Goal: Transaction & Acquisition: Book appointment/travel/reservation

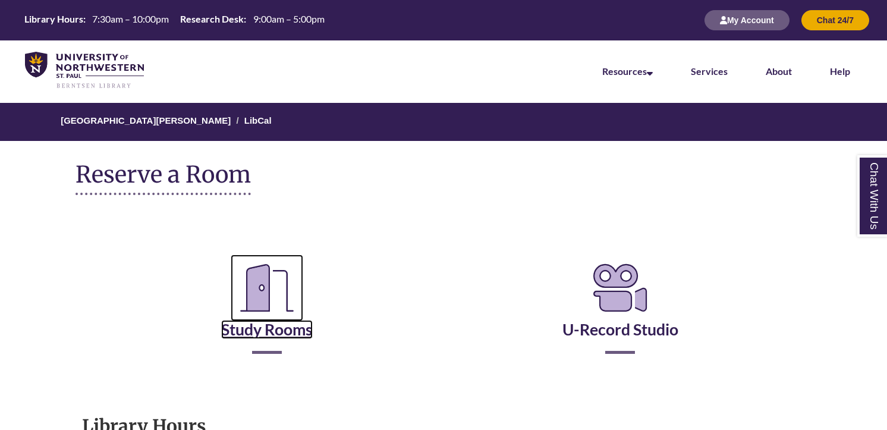
click at [282, 322] on link "Study Rooms" at bounding box center [267, 314] width 92 height 49
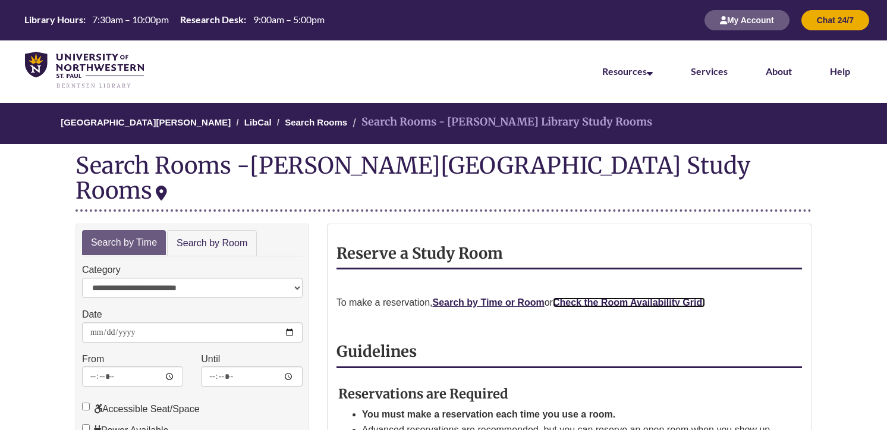
click at [613, 297] on strong "Check the Room Availability Grid." at bounding box center [629, 302] width 152 height 10
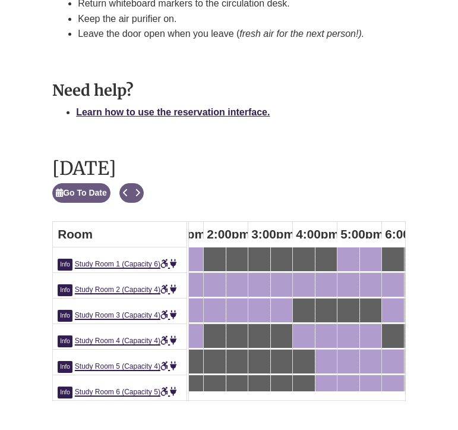
scroll to position [720, 0]
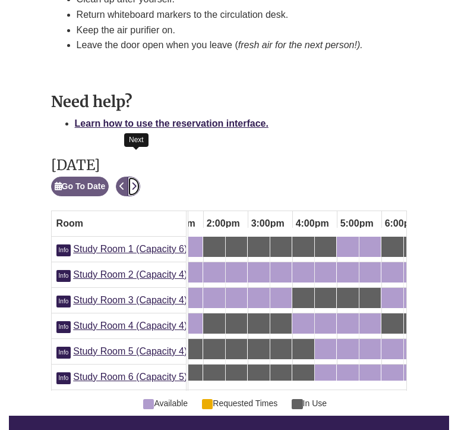
click at [134, 182] on icon "Next" at bounding box center [133, 186] width 5 height 8
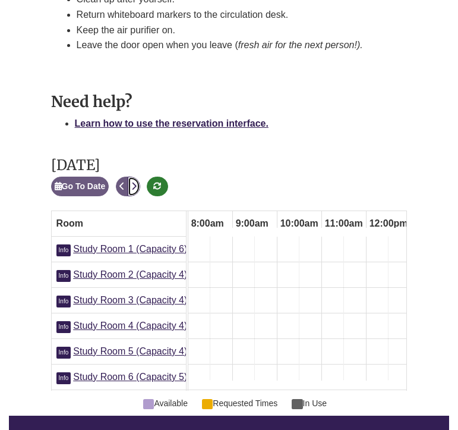
click at [134, 182] on icon "Next" at bounding box center [133, 186] width 5 height 8
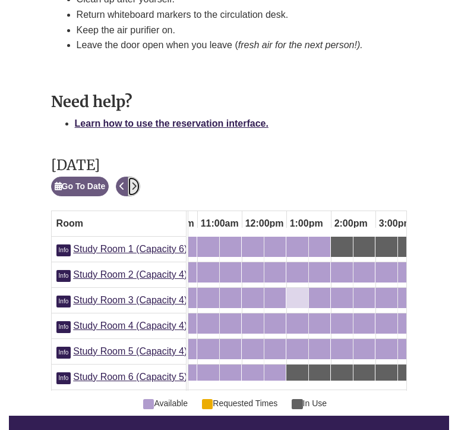
scroll to position [0, 461]
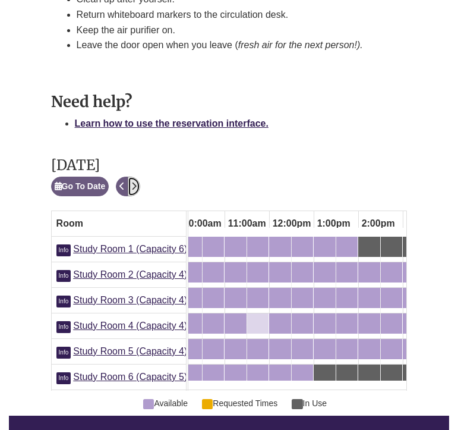
click at [259, 317] on div "11:30am Wednesday, October 8, 2025 - Study Room 4 - Available" at bounding box center [258, 323] width 19 height 13
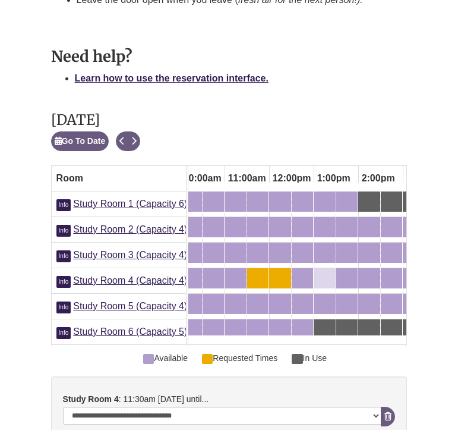
click at [328, 272] on div "1:00pm Wednesday, October 8, 2025 - Study Room 4 - Available" at bounding box center [325, 278] width 20 height 13
click at [299, 272] on div "12:30pm Wednesday, October 8, 2025 - Study Room 4 - Available" at bounding box center [302, 278] width 19 height 13
click at [367, 272] on div "2:00pm Wednesday, October 8, 2025 - Study Room 4 - Available" at bounding box center [370, 278] width 20 height 13
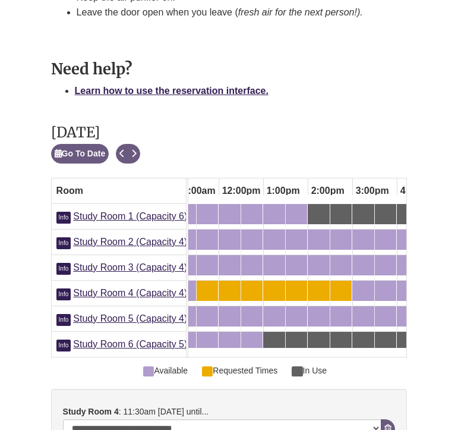
click at [345, 284] on div "2:30pm Wednesday, October 8, 2025 - Study Room 4 - Available" at bounding box center [341, 290] width 19 height 13
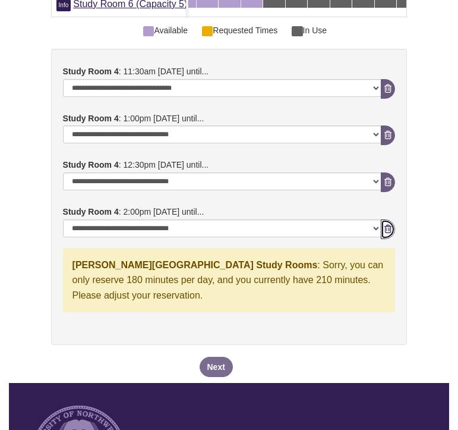
click at [388, 219] on button "Remove Pending Reservation" at bounding box center [388, 229] width 14 height 20
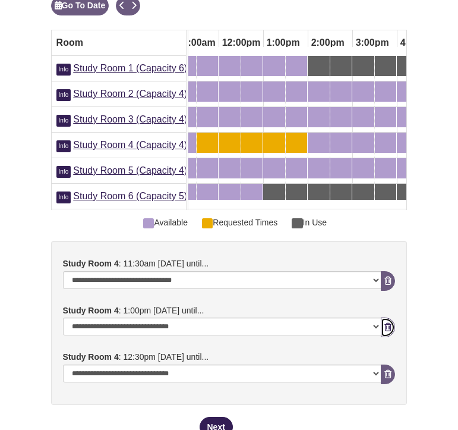
click at [392, 318] on button "Remove Pending Reservation" at bounding box center [388, 328] width 14 height 20
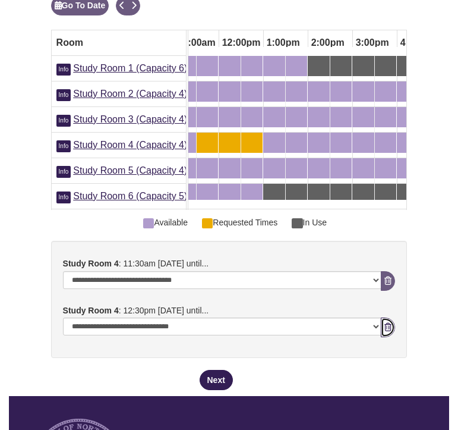
click at [391, 323] on icon "booking form" at bounding box center [388, 327] width 7 height 8
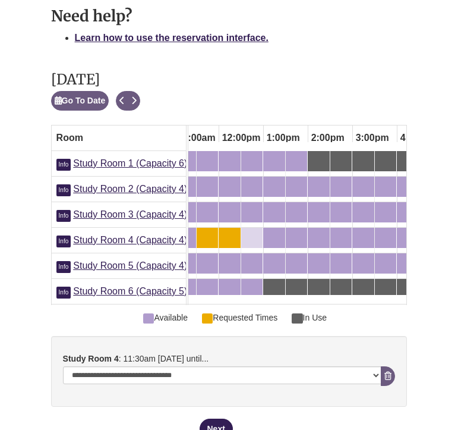
click at [250, 231] on div "12:30pm Wednesday, October 8, 2025 - Study Room 4 - Available" at bounding box center [252, 237] width 19 height 13
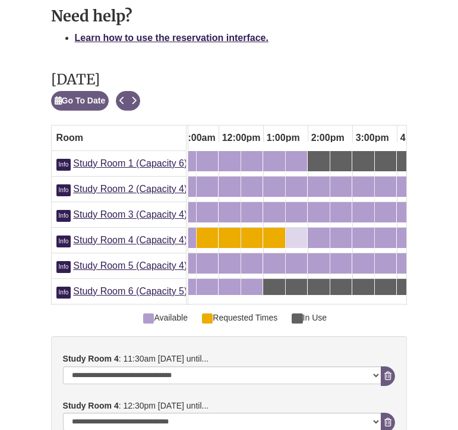
click at [294, 231] on div "1:30pm Wednesday, October 8, 2025 - Study Room 4 - Available" at bounding box center [296, 237] width 19 height 13
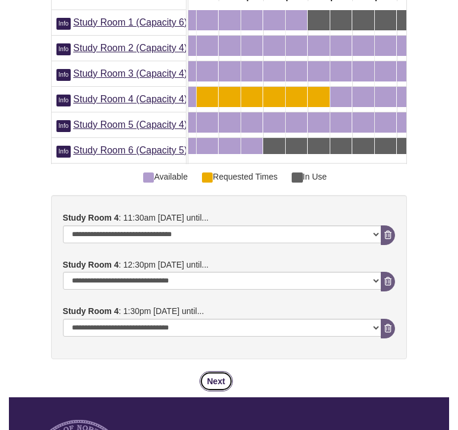
click at [215, 371] on button "Next" at bounding box center [216, 381] width 33 height 20
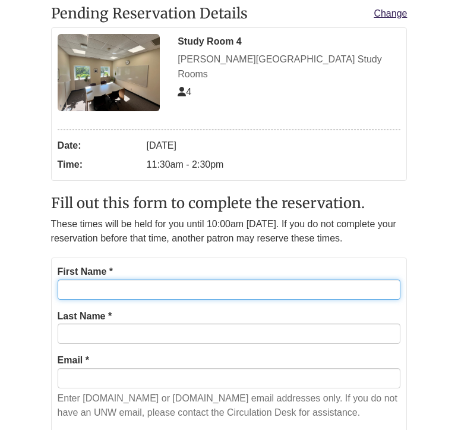
click at [155, 300] on input "First Name *" at bounding box center [230, 289] width 344 height 20
type input "*****"
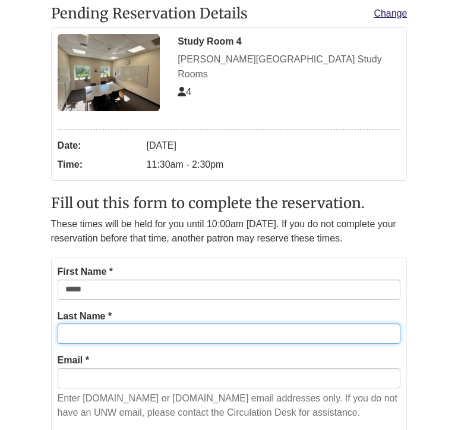
type input "*******"
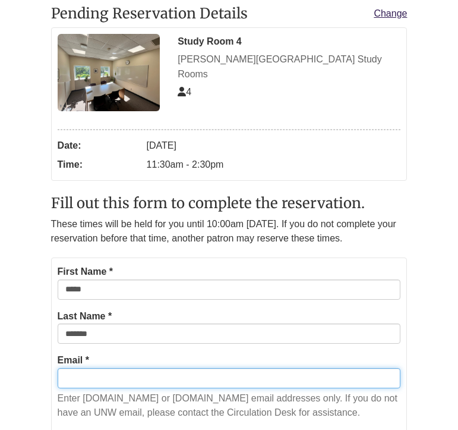
type input "**********"
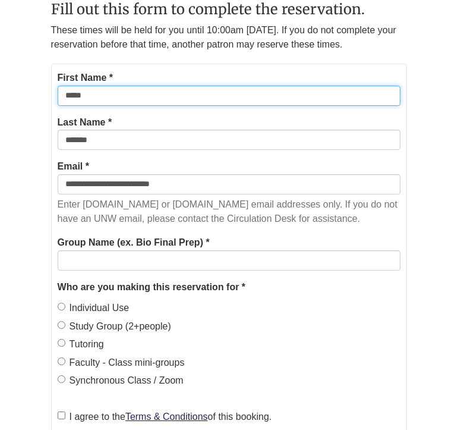
scroll to position [408, 0]
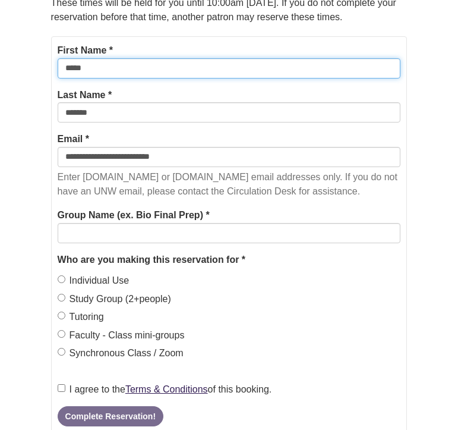
type input "*****"
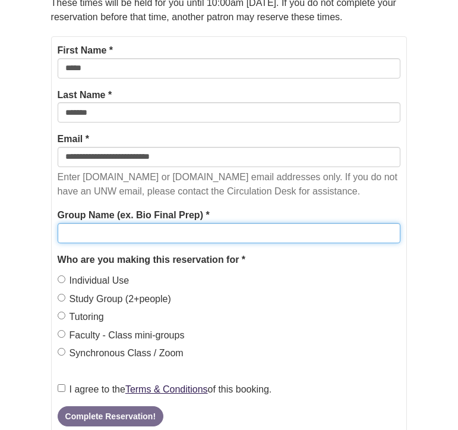
click at [196, 243] on input "Group Name (ex. Bio Final Prep) *" at bounding box center [230, 233] width 344 height 20
type input "**********"
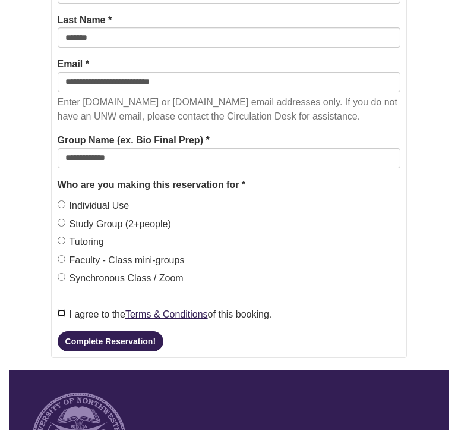
scroll to position [487, 0]
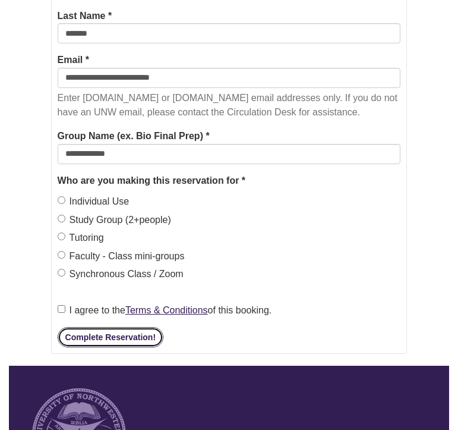
click at [122, 347] on button "Complete Reservation!" at bounding box center [111, 337] width 106 height 20
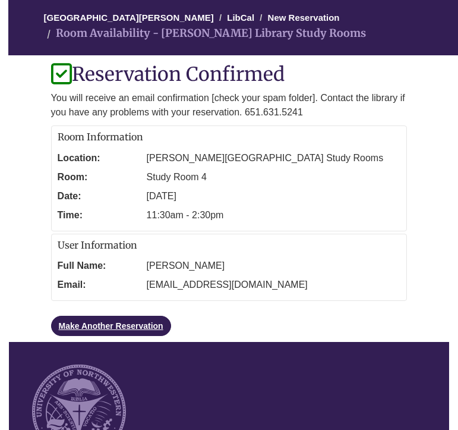
scroll to position [184, 0]
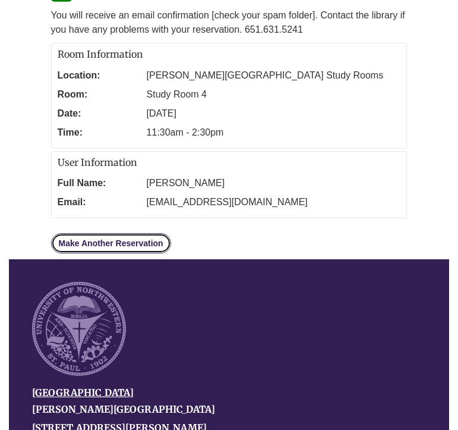
click at [96, 242] on link "Make Another Reservation" at bounding box center [111, 243] width 120 height 20
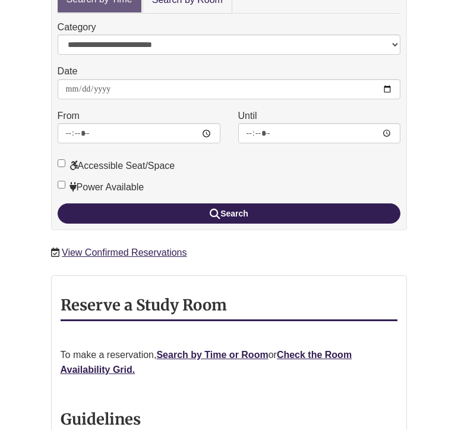
scroll to position [310, 0]
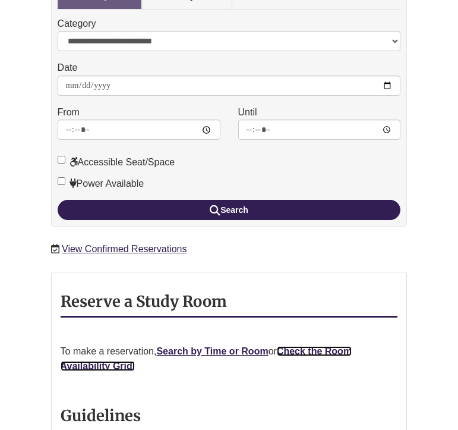
click at [314, 346] on strong "Check the Room Availability Grid." at bounding box center [207, 359] width 292 height 26
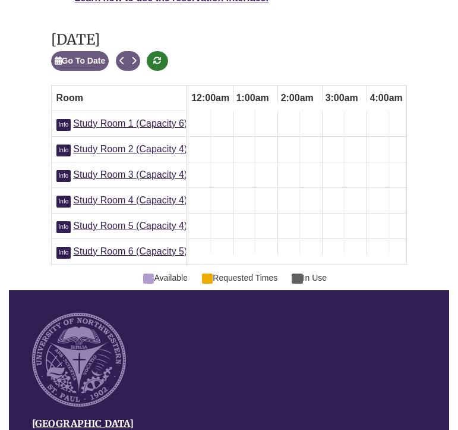
scroll to position [0, 357]
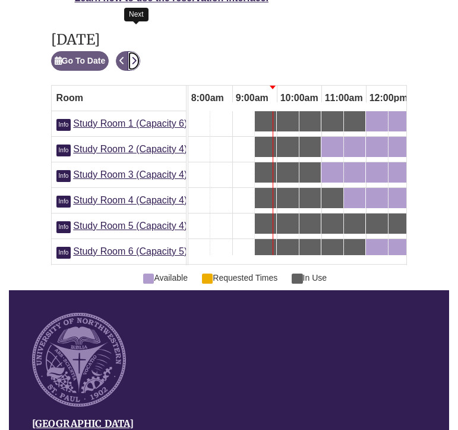
click at [139, 51] on button "Next" at bounding box center [134, 61] width 12 height 20
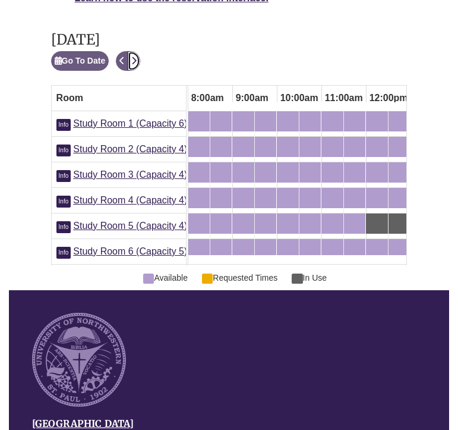
click at [139, 51] on button "Next" at bounding box center [134, 61] width 12 height 20
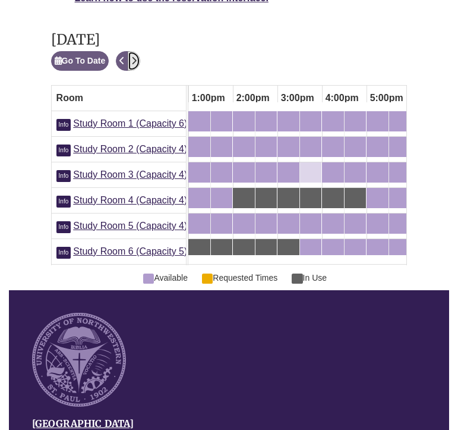
scroll to position [0, 604]
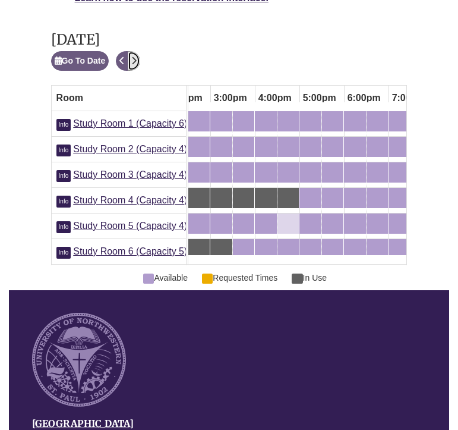
click at [290, 217] on div "4:30pm Thursday, October 9, 2025 - Study Room 5 - Available" at bounding box center [288, 223] width 19 height 13
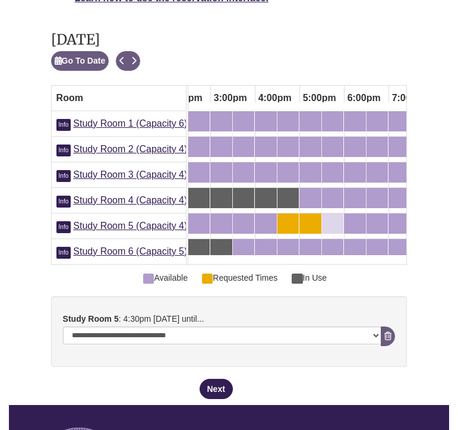
click at [337, 217] on div "5:30pm Thursday, October 9, 2025 - Study Room 5 - Available" at bounding box center [332, 223] width 19 height 13
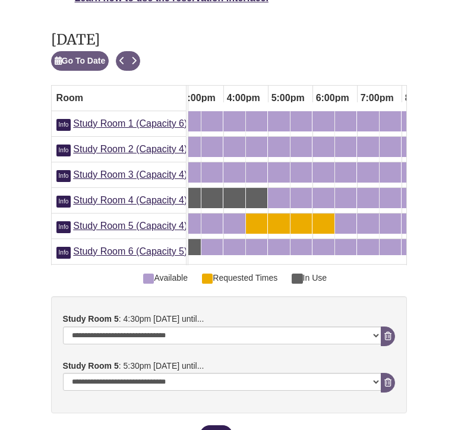
scroll to position [0, 679]
click at [340, 217] on div "6:30pm Thursday, October 9, 2025 - Study Room 5 - Available" at bounding box center [338, 223] width 5 height 13
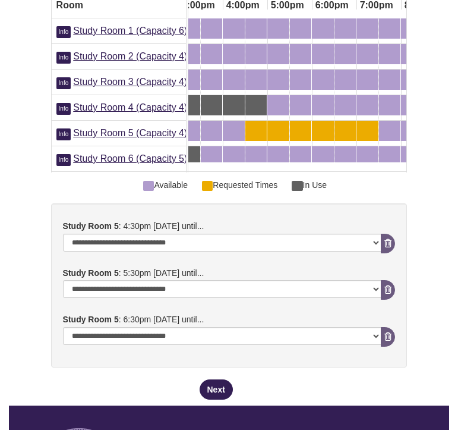
scroll to position [940, 0]
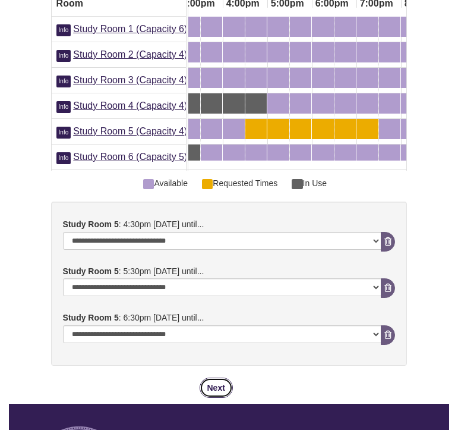
click at [218, 378] on button "Next" at bounding box center [216, 388] width 33 height 20
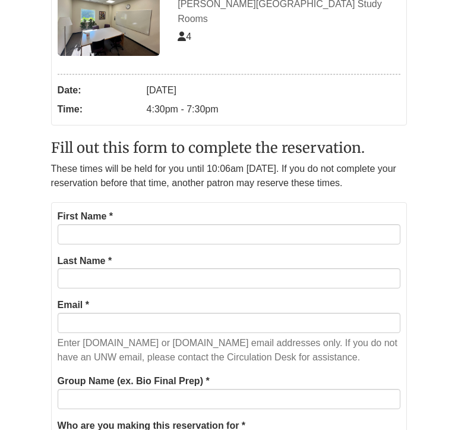
scroll to position [278, 0]
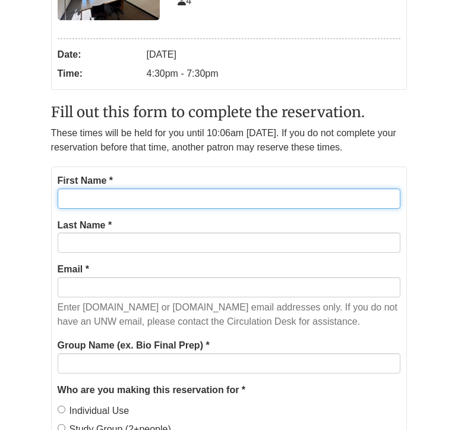
click at [264, 209] on input "First Name *" at bounding box center [230, 199] width 344 height 20
type input "*****"
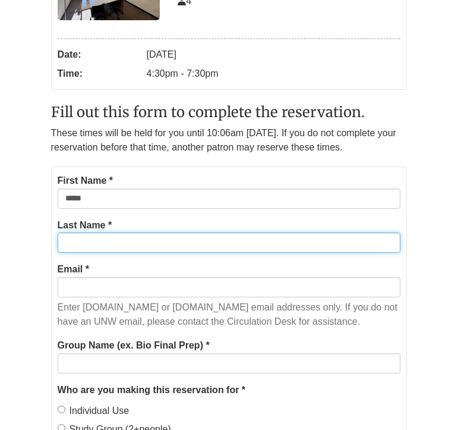
type input "*******"
type input "**********"
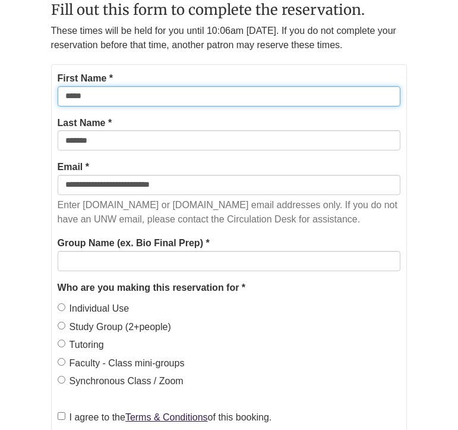
scroll to position [394, 0]
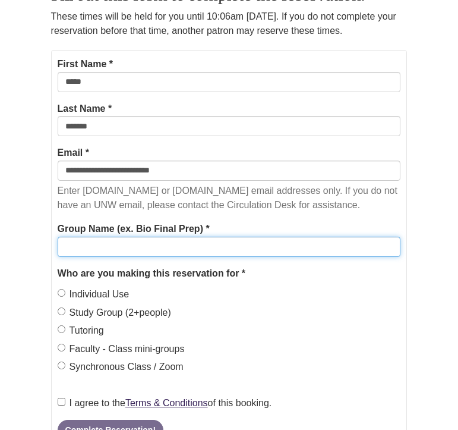
click at [201, 257] on input "Group Name (ex. Bio Final Prep) *" at bounding box center [230, 247] width 344 height 20
type input "**********"
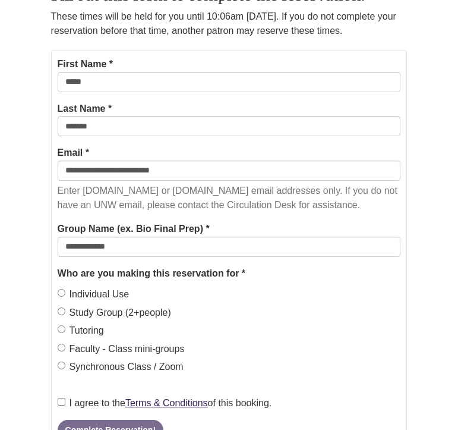
click at [52, 309] on form "**********" at bounding box center [229, 248] width 357 height 397
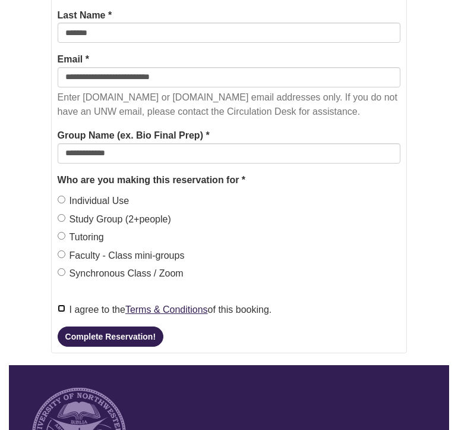
scroll to position [502, 0]
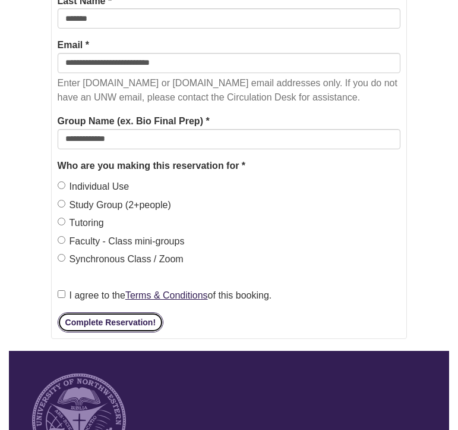
click at [110, 332] on button "Complete Reservation!" at bounding box center [111, 322] width 106 height 20
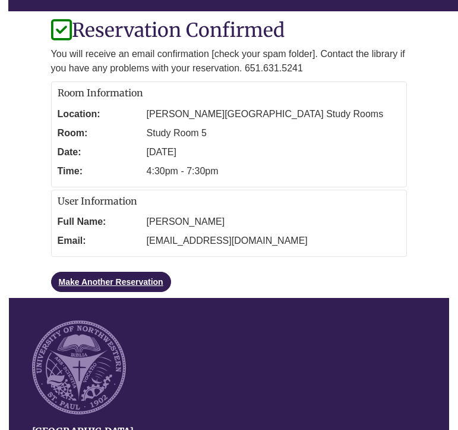
scroll to position [177, 0]
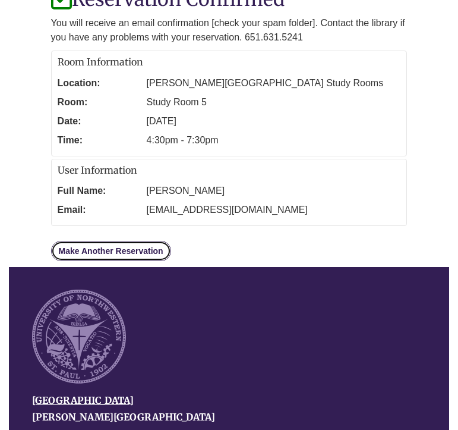
click at [108, 251] on link "Make Another Reservation" at bounding box center [111, 251] width 120 height 20
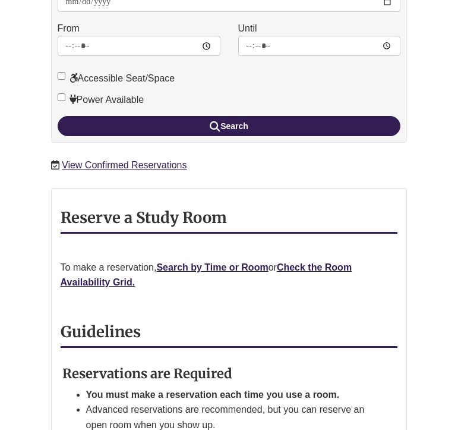
scroll to position [398, 0]
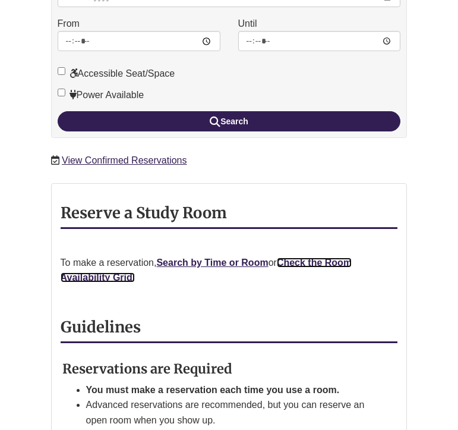
click at [332, 257] on strong "Check the Room Availability Grid." at bounding box center [207, 270] width 292 height 26
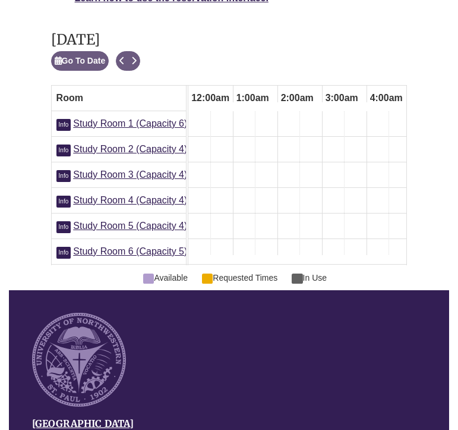
scroll to position [0, 402]
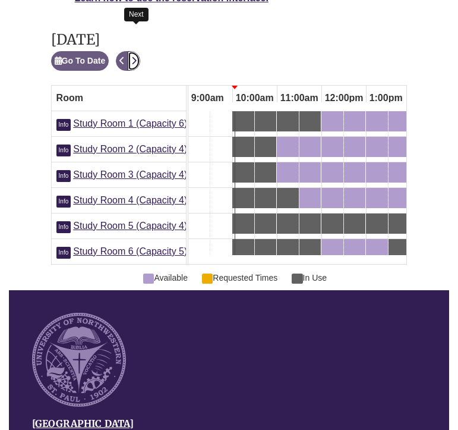
click at [137, 56] on icon "Next" at bounding box center [133, 60] width 5 height 8
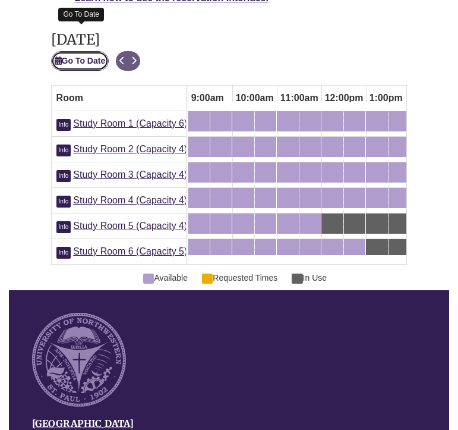
click at [87, 51] on button "Go To Date" at bounding box center [80, 61] width 58 height 20
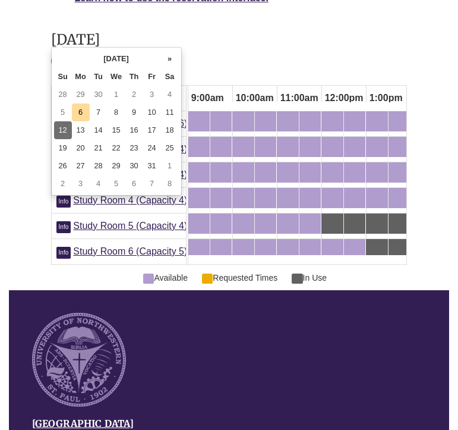
click at [68, 126] on td "12" at bounding box center [63, 130] width 18 height 18
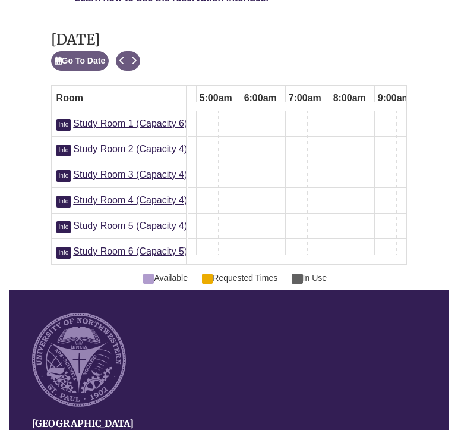
scroll to position [0, 0]
